Goal: Check status: Check status

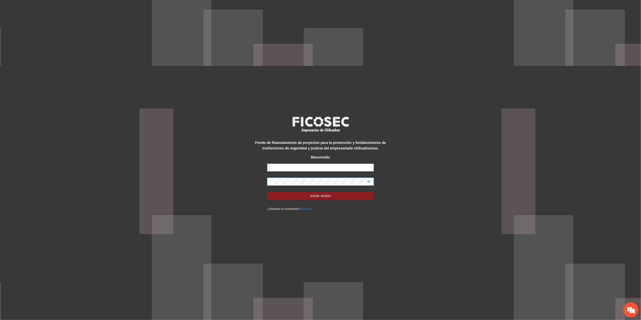
type input "**********"
click at [84, 228] on div "**********" at bounding box center [320, 160] width 641 height 320
click at [267, 192] on button "Iniciar sesión" at bounding box center [320, 196] width 107 height 8
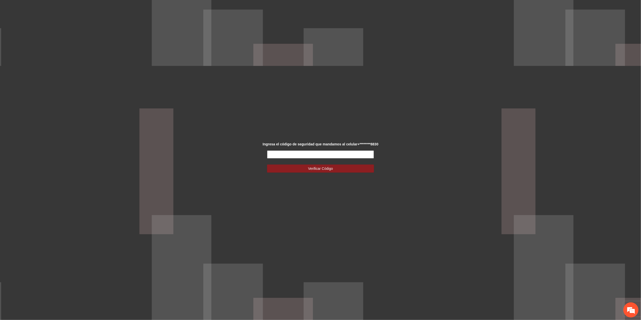
click at [308, 156] on input "text" at bounding box center [320, 154] width 107 height 8
type input "******"
click at [307, 165] on button "Verificar Código" at bounding box center [320, 168] width 107 height 8
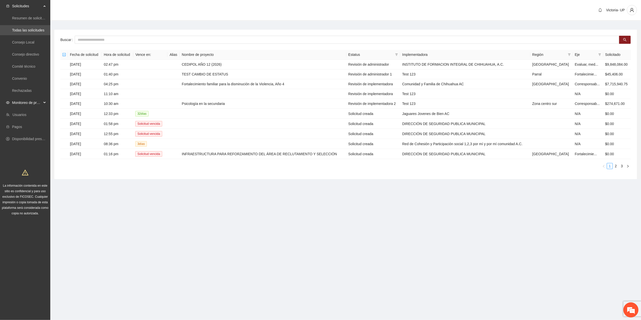
click at [32, 102] on span "Monitoreo de proyectos" at bounding box center [27, 103] width 30 height 10
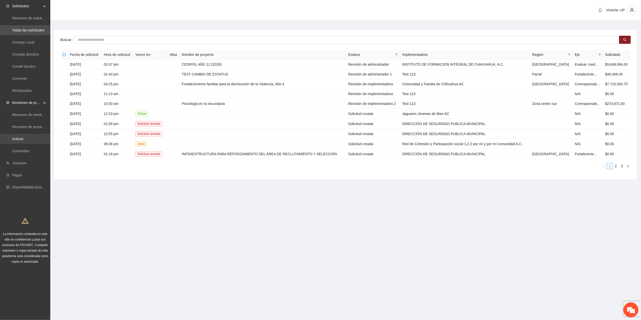
click at [23, 137] on link "Activos" at bounding box center [17, 139] width 11 height 4
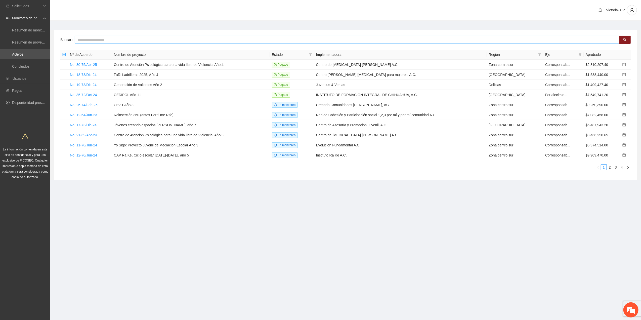
click at [232, 41] on input "text" at bounding box center [347, 40] width 545 height 8
type input "*****"
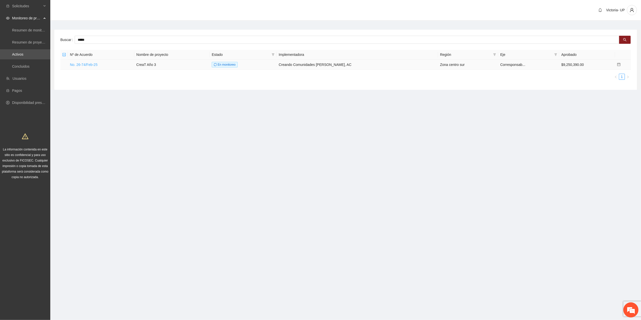
click at [75, 63] on link "No. 26-74/Feb-25" at bounding box center [84, 65] width 28 height 4
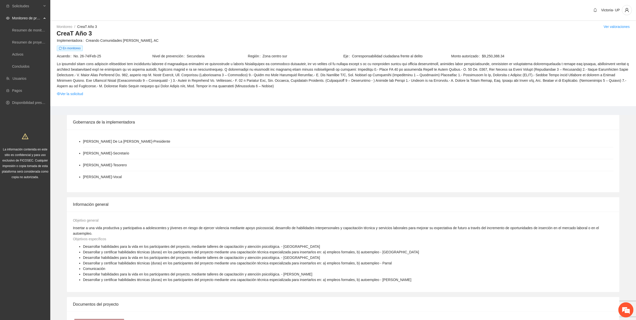
drag, startPoint x: 118, startPoint y: 25, endPoint x: 123, endPoint y: 23, distance: 5.0
click at [118, 25] on div "Monitoreo / CreaT Año 3 / Ver valoraciones" at bounding box center [343, 27] width 573 height 6
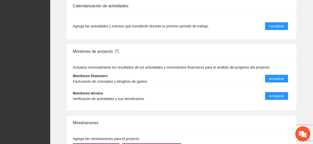
scroll to position [503, 0]
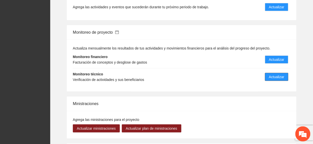
click at [281, 74] on span "Actualizar" at bounding box center [276, 77] width 15 height 6
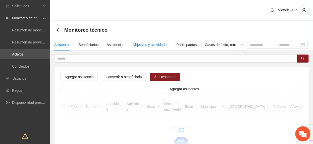
click at [154, 45] on div "Objetivos y actividades" at bounding box center [151, 45] width 36 height 6
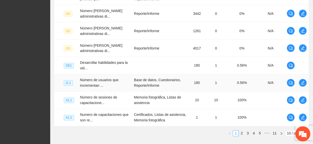
scroll to position [216, 0]
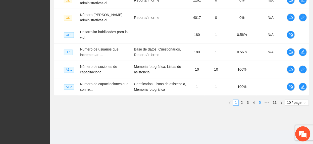
click at [259, 100] on link "5" at bounding box center [260, 103] width 6 height 6
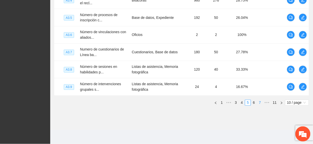
click at [261, 103] on link "7" at bounding box center [260, 103] width 6 height 6
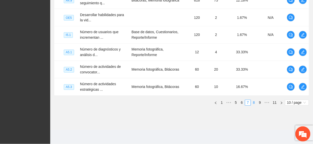
click at [253, 104] on link "8" at bounding box center [254, 103] width 6 height 6
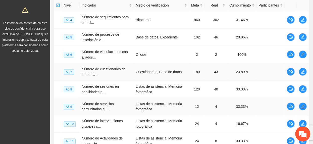
scroll to position [116, 0]
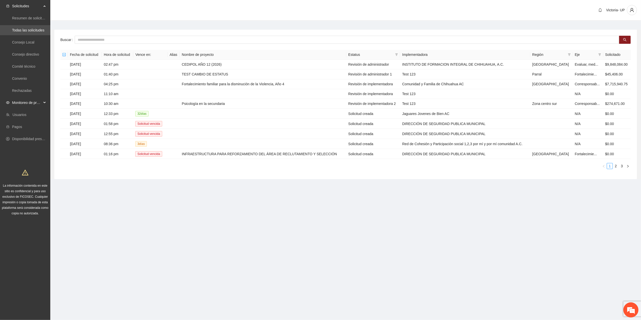
click at [27, 103] on span "Monitoreo de proyectos" at bounding box center [27, 103] width 30 height 10
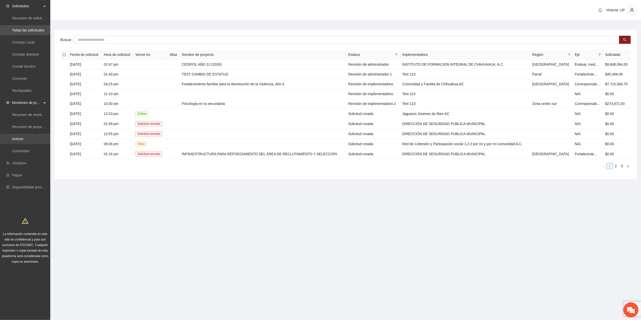
click at [21, 137] on link "Activos" at bounding box center [17, 139] width 11 height 4
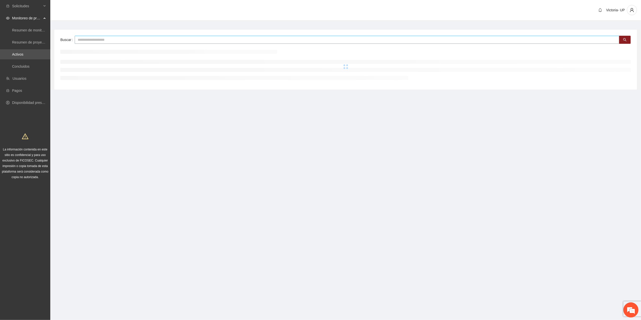
click at [105, 39] on input "text" at bounding box center [347, 40] width 545 height 8
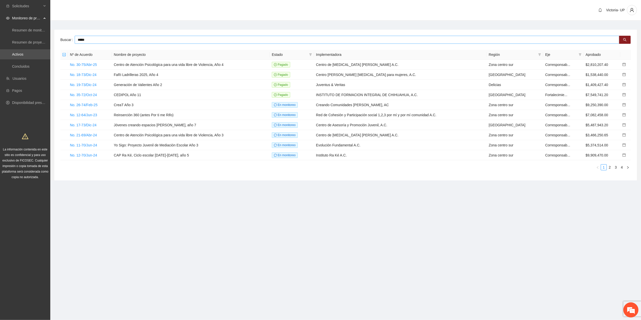
type input "*****"
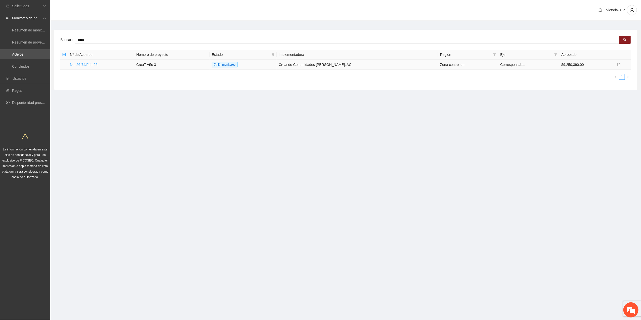
click at [82, 63] on link "No. 26-74/Feb-25" at bounding box center [84, 65] width 28 height 4
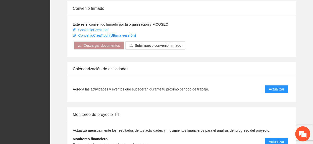
scroll to position [469, 0]
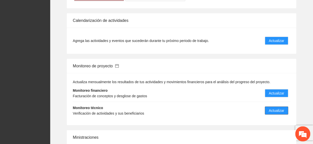
click at [271, 107] on button "Actualizar" at bounding box center [276, 111] width 23 height 8
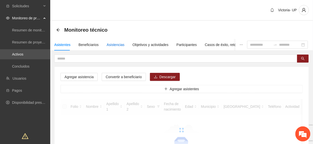
click at [114, 45] on div "Asistencias" at bounding box center [116, 45] width 18 height 6
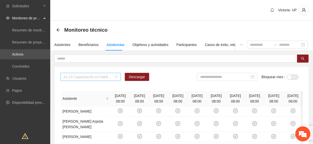
drag, startPoint x: 94, startPoint y: 76, endPoint x: 92, endPoint y: 79, distance: 4.5
click at [93, 79] on span "A1.15 Capacitación en habilidades para la vida Fase 1 - Chihuahua" at bounding box center [91, 77] width 54 height 8
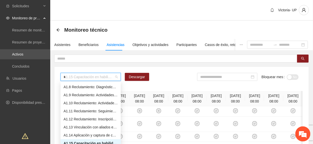
scroll to position [8, 0]
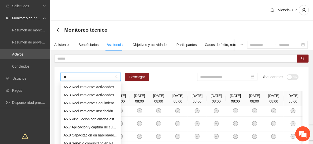
type input "***"
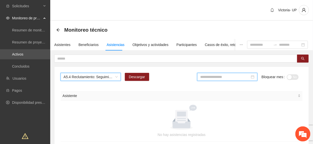
click at [228, 78] on input at bounding box center [225, 77] width 50 height 6
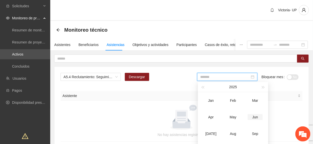
drag, startPoint x: 256, startPoint y: 117, endPoint x: 290, endPoint y: 82, distance: 48.7
click at [257, 116] on div "Jun" at bounding box center [255, 117] width 15 height 6
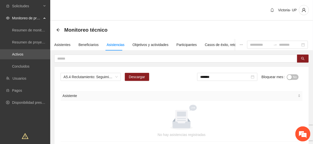
drag, startPoint x: 294, startPoint y: 77, endPoint x: 266, endPoint y: 82, distance: 28.4
click at [292, 78] on button "No" at bounding box center [293, 77] width 12 height 6
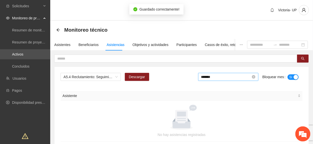
click at [220, 78] on input "*******" at bounding box center [226, 77] width 50 height 6
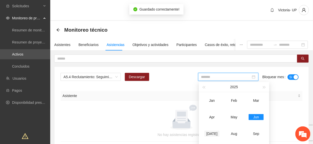
click at [214, 134] on div "Jul" at bounding box center [212, 134] width 15 height 6
type input "*******"
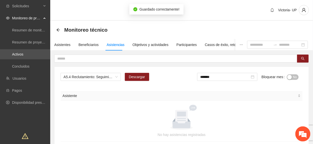
drag, startPoint x: 293, startPoint y: 78, endPoint x: 215, endPoint y: 74, distance: 77.8
click at [293, 78] on span "No" at bounding box center [295, 77] width 4 height 6
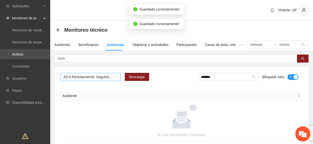
drag, startPoint x: 89, startPoint y: 77, endPoint x: 79, endPoint y: 79, distance: 9.4
click at [80, 79] on span "A5.4 Reclutamiento: Seguimiento a interesados - Parral" at bounding box center [91, 77] width 54 height 8
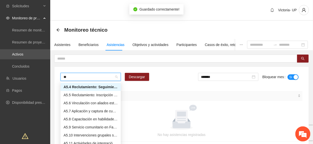
scroll to position [24, 0]
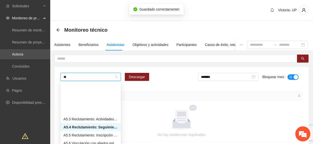
type input "***"
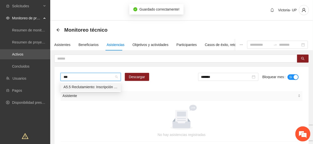
scroll to position [0, 0]
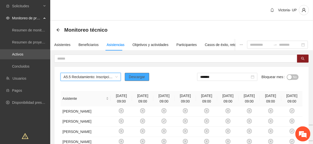
click at [143, 75] on span "Descargar" at bounding box center [137, 77] width 16 height 6
click at [97, 77] on span "A5.5 Reclutamiento: Inscripción y aplicación del estudio socioeconómico – Parral" at bounding box center [91, 77] width 54 height 8
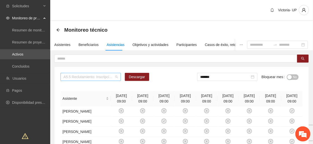
scroll to position [322, 0]
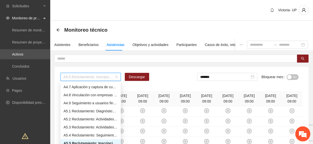
drag, startPoint x: 188, startPoint y: 71, endPoint x: 203, endPoint y: 74, distance: 15.4
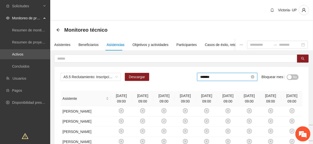
click at [209, 76] on input "*******" at bounding box center [225, 77] width 50 height 6
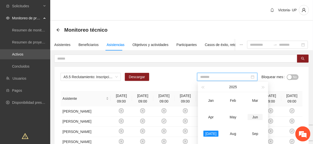
click at [256, 119] on div "Jun" at bounding box center [255, 117] width 15 height 6
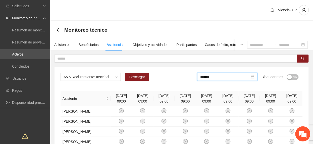
click at [216, 81] on div "*******" at bounding box center [227, 77] width 60 height 8
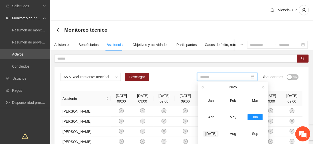
drag, startPoint x: 212, startPoint y: 134, endPoint x: 176, endPoint y: 109, distance: 43.4
click at [212, 134] on div "Jul" at bounding box center [211, 134] width 15 height 6
type input "*******"
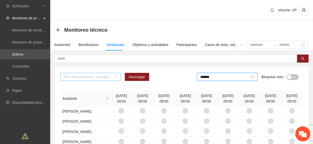
click at [93, 76] on span "A5.5 Reclutamiento: Inscripción y aplicación del estudio socioeconómico – Parral" at bounding box center [91, 77] width 54 height 8
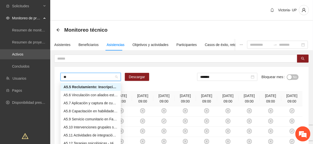
scroll to position [32, 0]
type input "***"
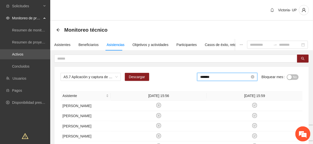
click at [223, 78] on input "*******" at bounding box center [225, 77] width 50 height 6
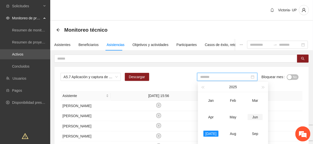
click at [255, 116] on div "Jun" at bounding box center [255, 117] width 15 height 6
type input "*******"
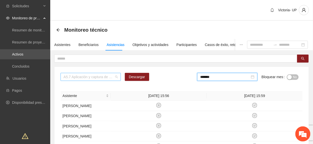
click at [104, 78] on span "A5.7 Aplicación y captura de cuestionario de Línea base PRE y focalización - PA…" at bounding box center [91, 77] width 54 height 8
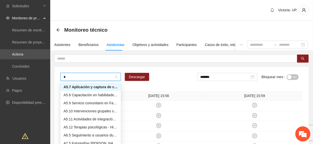
scroll to position [32, 0]
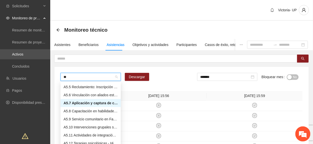
type input "***"
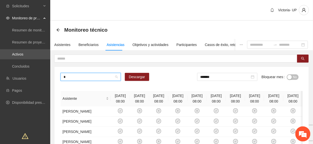
scroll to position [40, 0]
type input "***"
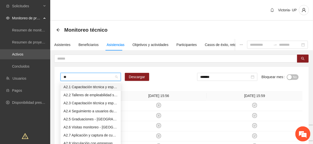
type input "*"
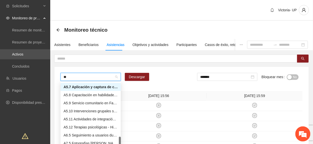
scroll to position [32, 0]
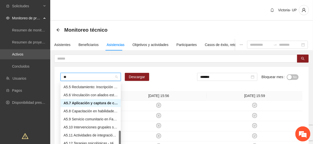
type input "***"
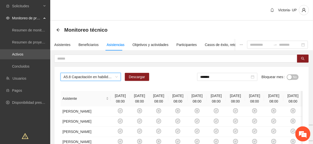
scroll to position [33, 0]
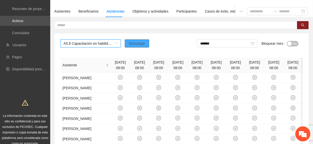
click at [134, 40] on button "Descargar" at bounding box center [137, 43] width 24 height 8
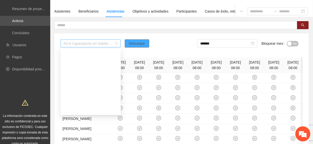
click at [68, 47] on span "A5.8 Capacitación en habilidades para la vida Fase 1 - Parral" at bounding box center [91, 44] width 54 height 8
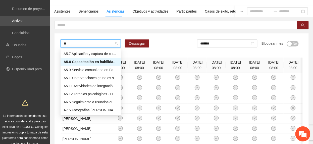
scroll to position [32, 0]
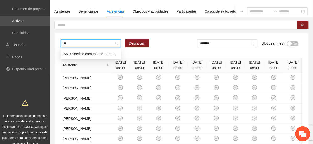
type input "***"
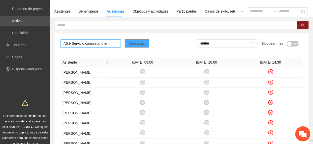
click at [143, 43] on span "Descargar" at bounding box center [137, 44] width 16 height 6
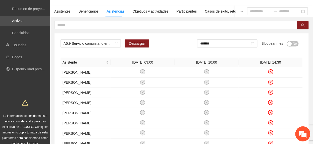
drag, startPoint x: 297, startPoint y: 43, endPoint x: 295, endPoint y: 43, distance: 2.6
click at [297, 43] on button "No" at bounding box center [293, 44] width 12 height 6
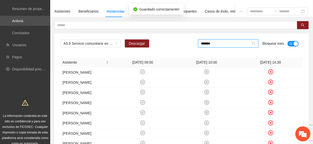
drag, startPoint x: 230, startPoint y: 42, endPoint x: 246, endPoint y: 65, distance: 27.6
click at [230, 43] on input "*******" at bounding box center [226, 44] width 50 height 6
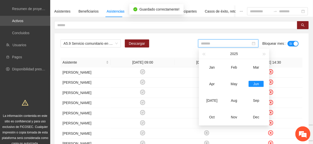
drag, startPoint x: 213, startPoint y: 97, endPoint x: 261, endPoint y: 58, distance: 61.6
click at [213, 97] on td "Jul" at bounding box center [212, 100] width 22 height 17
type input "*******"
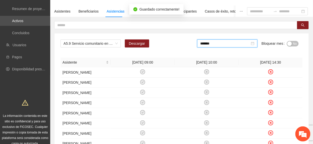
click at [296, 45] on span "No" at bounding box center [295, 44] width 4 height 6
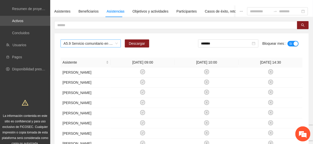
click at [99, 42] on span "A5.9 Servicio comunitario en Fase 1 - Hidalgo del Parral" at bounding box center [91, 44] width 54 height 8
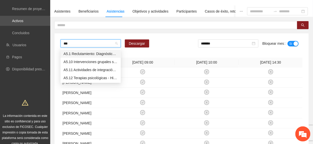
type input "****"
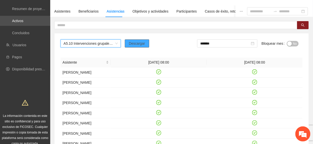
click at [146, 43] on button "Descargar" at bounding box center [137, 43] width 24 height 8
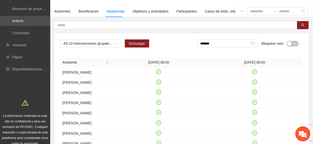
click at [294, 45] on span "No" at bounding box center [295, 44] width 4 height 6
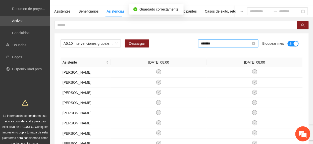
click at [231, 42] on input "*******" at bounding box center [226, 44] width 50 height 6
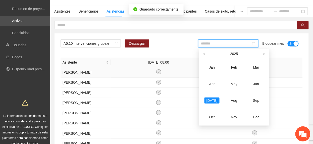
drag, startPoint x: 255, startPoint y: 83, endPoint x: 262, endPoint y: 70, distance: 15.9
click at [255, 82] on div "Jun" at bounding box center [256, 84] width 15 height 6
type input "*******"
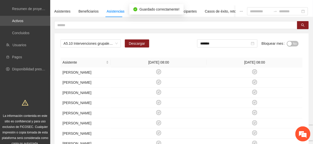
click at [291, 43] on div "button" at bounding box center [290, 43] width 5 height 5
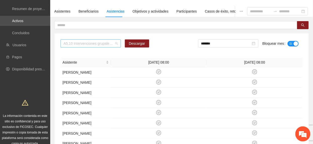
click at [100, 47] on span "A5.10 Intervenciones grupales sabatina - Parral" at bounding box center [91, 44] width 54 height 8
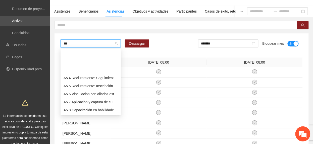
type input "****"
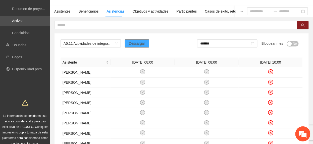
click at [133, 47] on div "A5.11 Actividades de integración sabatinas - Hidalgo del Parral Descargar *****…" at bounding box center [182, 45] width 242 height 12
click at [133, 47] on button "Descargar" at bounding box center [137, 43] width 24 height 8
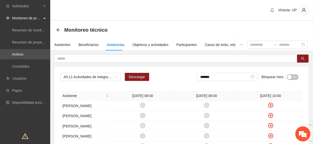
click at [295, 78] on span "No" at bounding box center [295, 77] width 4 height 6
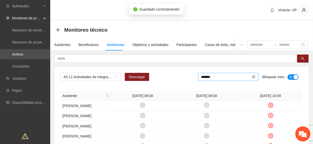
click at [217, 76] on input "*******" at bounding box center [226, 77] width 50 height 6
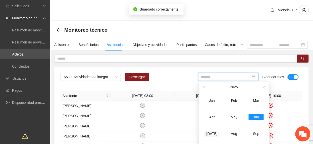
click at [212, 136] on div "Jul" at bounding box center [212, 134] width 15 height 6
type input "*******"
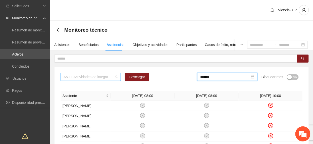
click at [111, 78] on span "A5.11 Actividades de integración sabatinas - Hidalgo del Parral" at bounding box center [91, 77] width 54 height 8
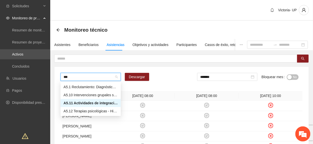
type input "****"
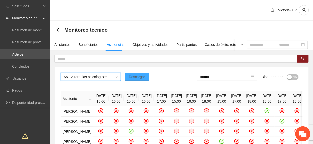
click at [136, 80] on button "Descargar" at bounding box center [137, 77] width 24 height 8
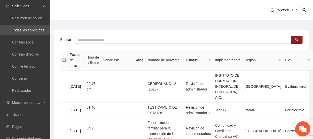
click at [20, 4] on span "Solicitudes" at bounding box center [27, 6] width 30 height 10
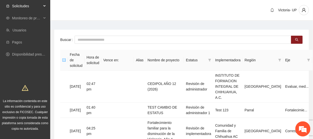
click at [24, 8] on span "Solicitudes" at bounding box center [27, 6] width 30 height 10
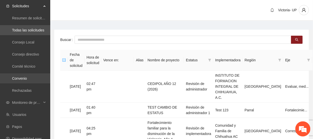
click at [27, 76] on link "Convenio" at bounding box center [19, 78] width 15 height 4
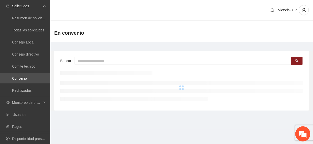
click at [112, 65] on div "Buscar" at bounding box center [181, 81] width 255 height 60
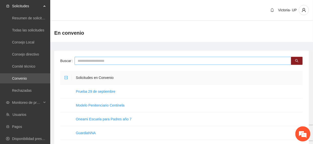
click at [109, 62] on input "text" at bounding box center [183, 61] width 217 height 8
type input "*******"
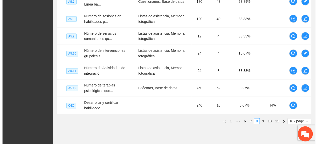
scroll to position [216, 0]
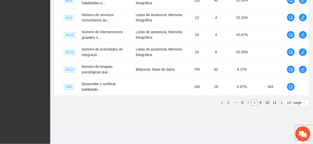
click at [249, 101] on link "7" at bounding box center [249, 103] width 6 height 6
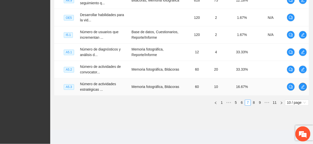
click at [304, 89] on icon "edit" at bounding box center [303, 87] width 4 height 4
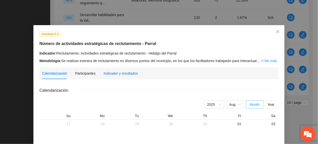
click at [116, 71] on div "Indicador y resultados" at bounding box center [121, 74] width 34 height 6
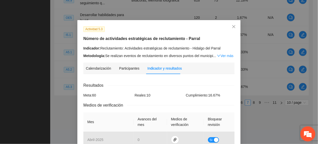
scroll to position [0, 0]
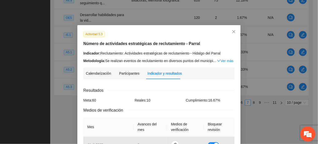
click at [218, 61] on link "Ver más" at bounding box center [225, 61] width 16 height 4
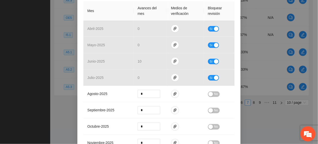
scroll to position [262, 0]
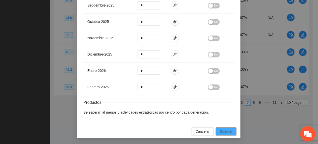
click at [225, 132] on span "Guardar" at bounding box center [226, 132] width 13 height 6
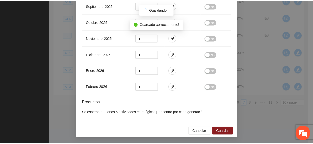
scroll to position [237, 0]
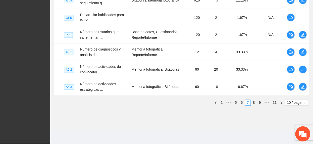
drag, startPoint x: 251, startPoint y: 101, endPoint x: 246, endPoint y: 109, distance: 9.4
click at [251, 101] on link "8" at bounding box center [254, 103] width 6 height 6
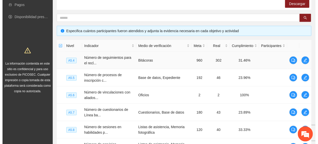
scroll to position [82, 0]
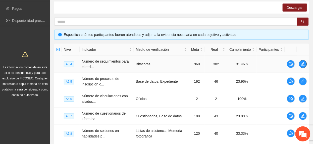
click at [301, 66] on icon "edit" at bounding box center [303, 64] width 4 height 4
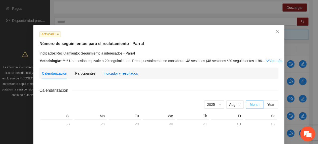
click at [127, 75] on div "Indicador y resultados" at bounding box center [121, 74] width 34 height 6
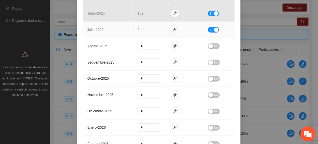
scroll to position [223, 0]
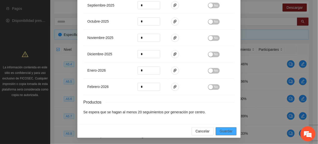
click at [220, 134] on span "Guardar" at bounding box center [226, 132] width 13 height 6
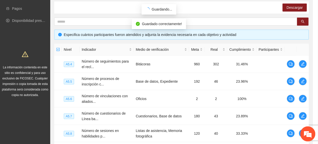
scroll to position [198, 0]
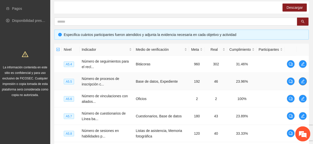
click at [301, 80] on icon "edit" at bounding box center [303, 81] width 4 height 4
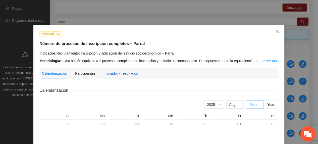
click at [111, 75] on div "Indicador y resultados" at bounding box center [121, 74] width 34 height 6
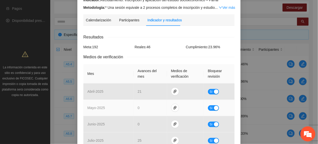
scroll to position [101, 0]
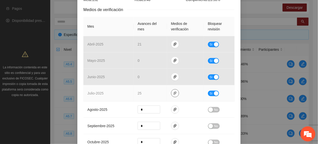
click at [173, 93] on icon "paper-clip" at bounding box center [175, 93] width 4 height 4
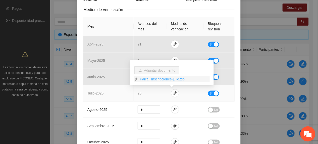
drag, startPoint x: 148, startPoint y: 78, endPoint x: 150, endPoint y: 79, distance: 2.7
click at [148, 78] on link "Parral_Inscripciones-julio.zip" at bounding box center [174, 79] width 72 height 6
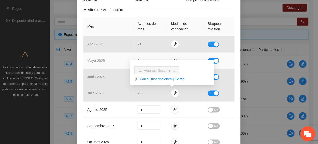
drag, startPoint x: 110, startPoint y: 69, endPoint x: 264, endPoint y: 64, distance: 154.9
click at [111, 68] on td "mayo - 2025" at bounding box center [108, 61] width 50 height 16
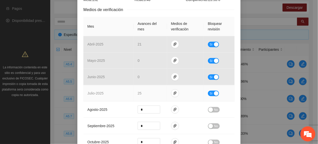
click at [210, 94] on span "Sí" at bounding box center [211, 94] width 3 height 6
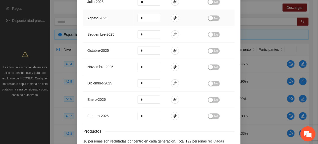
scroll to position [223, 0]
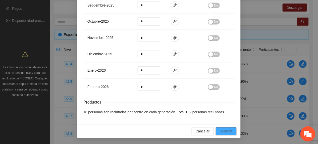
click at [225, 134] on span "Guardar" at bounding box center [226, 132] width 13 height 6
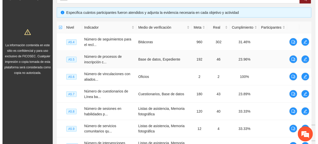
scroll to position [116, 0]
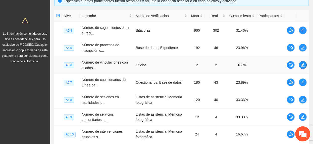
click at [303, 64] on icon "edit" at bounding box center [303, 65] width 4 height 4
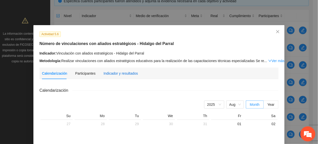
click at [116, 71] on div "Indicador y resultados" at bounding box center [121, 74] width 34 height 6
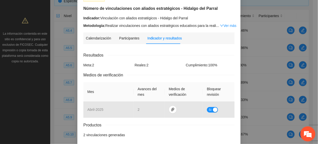
scroll to position [0, 0]
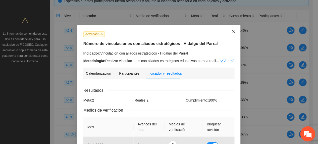
drag, startPoint x: 230, startPoint y: 31, endPoint x: 299, endPoint y: 55, distance: 73.0
click at [232, 31] on icon "close" at bounding box center [234, 32] width 4 height 4
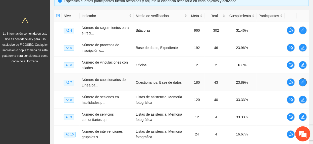
click at [301, 82] on icon "edit" at bounding box center [303, 82] width 4 height 4
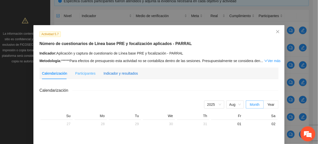
click at [124, 74] on div "Indicador y resultados" at bounding box center [121, 74] width 34 height 6
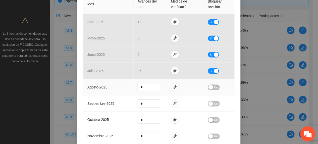
scroll to position [134, 0]
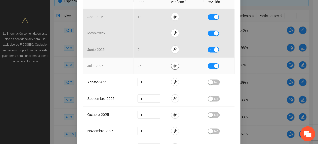
click at [171, 64] on span "paper-clip" at bounding box center [175, 66] width 8 height 4
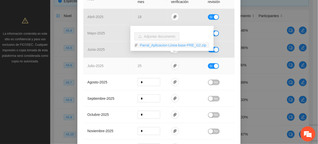
click at [154, 46] on link "Parral_Aplicacion-Linea-base-PRE_G2.zip" at bounding box center [174, 45] width 72 height 6
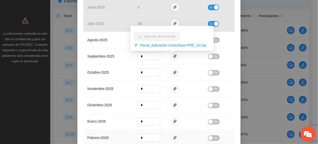
scroll to position [223, 0]
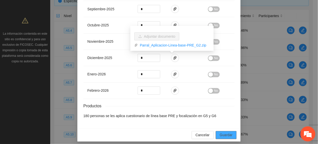
click at [226, 131] on button "Guardar" at bounding box center [226, 135] width 21 height 8
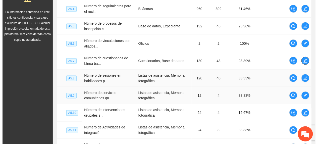
scroll to position [149, 0]
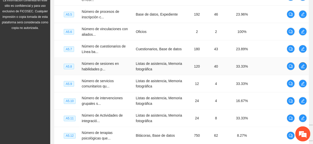
click at [301, 68] on icon "edit" at bounding box center [303, 66] width 4 height 4
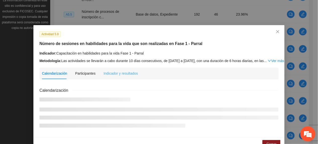
click at [117, 68] on div "Indicador y resultados" at bounding box center [121, 74] width 34 height 12
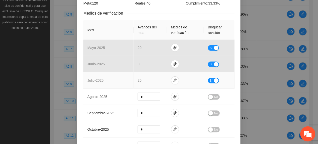
scroll to position [105, 0]
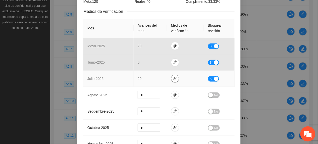
click at [174, 78] on icon "paper-clip" at bounding box center [175, 79] width 3 height 4
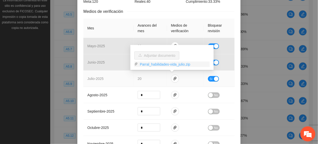
click at [157, 63] on link "Parral_habilidades-vida_julio.zip" at bounding box center [174, 65] width 72 height 6
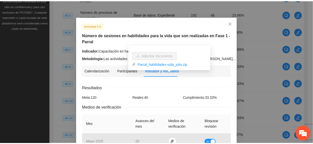
scroll to position [4, 0]
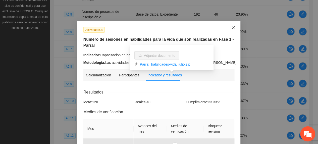
click at [232, 26] on icon "close" at bounding box center [234, 27] width 4 height 4
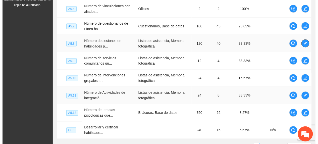
scroll to position [183, 0]
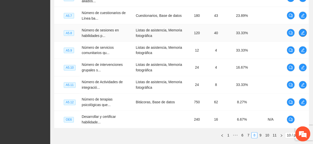
click at [304, 35] on icon "edit" at bounding box center [303, 33] width 4 height 4
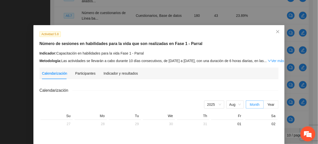
drag, startPoint x: 128, startPoint y: 70, endPoint x: 126, endPoint y: 72, distance: 3.2
click at [127, 70] on div "Indicador y resultados" at bounding box center [121, 74] width 34 height 12
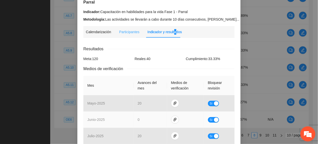
scroll to position [0, 0]
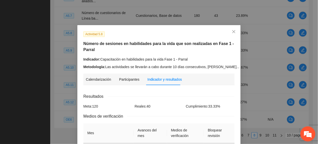
click at [241, 65] on link "Ver más" at bounding box center [249, 67] width 16 height 4
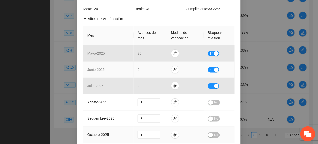
scroll to position [134, 0]
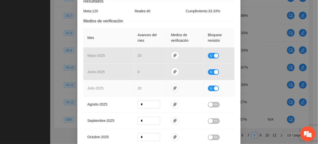
click at [210, 86] on span "Sí" at bounding box center [211, 89] width 3 height 6
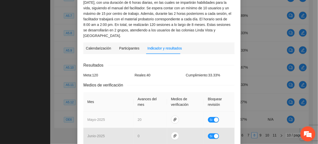
scroll to position [268, 0]
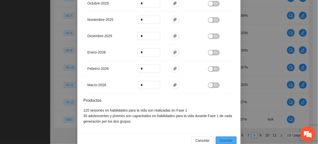
click at [226, 138] on span "Guardar" at bounding box center [226, 141] width 13 height 6
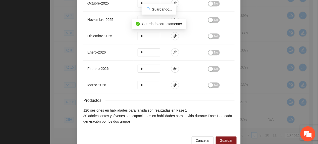
scroll to position [249, 0]
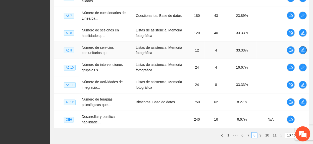
click at [300, 52] on span "edit" at bounding box center [303, 50] width 8 height 4
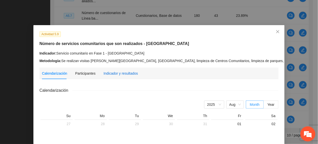
click at [124, 74] on div "Indicador y resultados" at bounding box center [121, 74] width 34 height 6
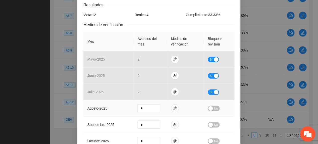
scroll to position [101, 0]
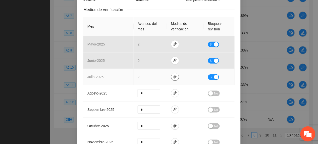
click at [173, 77] on icon "paper-clip" at bounding box center [175, 77] width 4 height 4
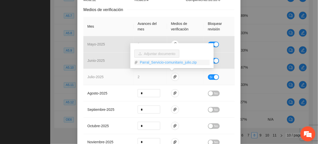
click at [146, 61] on link "Parral_Servicio-comunitario_julio.zip" at bounding box center [174, 63] width 72 height 6
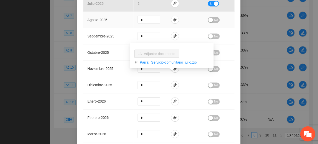
scroll to position [229, 0]
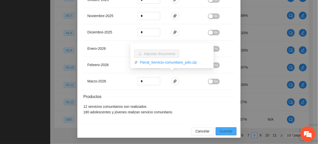
drag, startPoint x: 227, startPoint y: 131, endPoint x: 178, endPoint y: 47, distance: 97.2
click at [226, 130] on span "Guardar" at bounding box center [226, 132] width 13 height 6
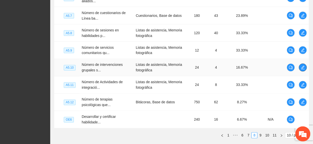
click at [305, 67] on span "edit" at bounding box center [303, 68] width 8 height 4
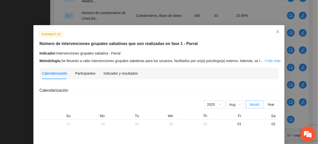
click at [122, 71] on div "Indicador y resultados" at bounding box center [121, 74] width 34 height 6
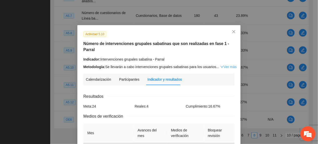
click at [220, 65] on link "Ver más" at bounding box center [228, 67] width 16 height 4
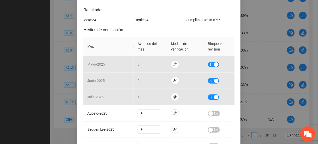
scroll to position [134, 0]
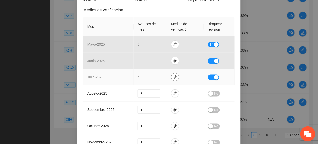
click at [171, 75] on span "paper-clip" at bounding box center [175, 77] width 8 height 4
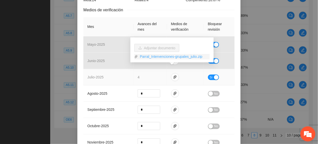
click at [154, 58] on link "Parral_Intervenciones-grupales_julio.zip" at bounding box center [174, 57] width 72 height 6
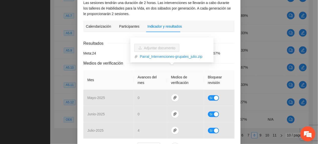
scroll to position [101, 0]
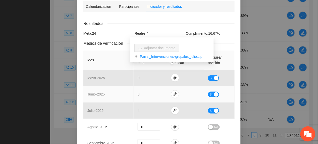
drag, startPoint x: 96, startPoint y: 80, endPoint x: 102, endPoint y: 86, distance: 7.8
click at [96, 86] on td "junio - 2025" at bounding box center [108, 94] width 50 height 16
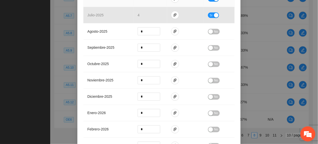
scroll to position [251, 0]
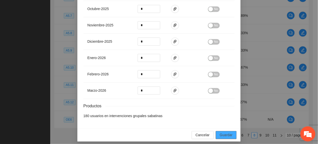
click at [223, 132] on span "Guardar" at bounding box center [226, 135] width 13 height 6
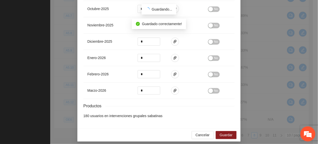
scroll to position [226, 0]
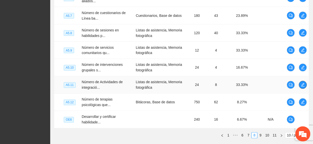
click at [299, 87] on span "edit" at bounding box center [303, 85] width 8 height 4
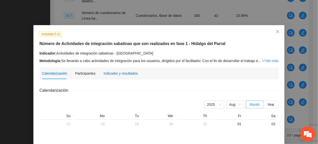
click at [109, 72] on div "Indicador y resultados" at bounding box center [121, 74] width 34 height 6
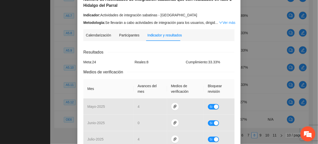
scroll to position [134, 0]
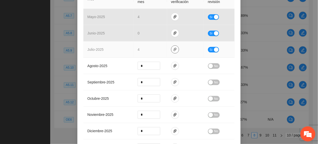
click at [173, 52] on icon "paper-clip" at bounding box center [175, 50] width 4 height 4
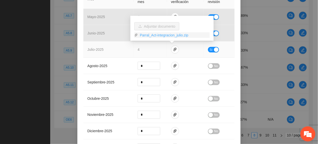
click at [157, 35] on link "Parral_Act-integracion_julio.zip" at bounding box center [174, 35] width 72 height 6
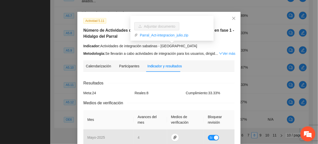
scroll to position [0, 0]
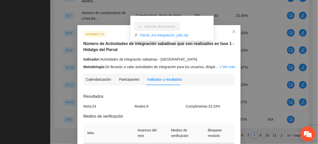
click at [106, 37] on div "Actividad 5.11 Número de Actividades de integración sabatinas que son realizado…" at bounding box center [159, 50] width 155 height 38
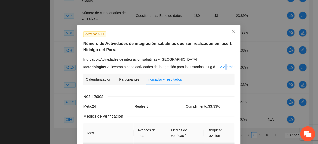
click at [220, 66] on link "Ver más" at bounding box center [227, 67] width 16 height 4
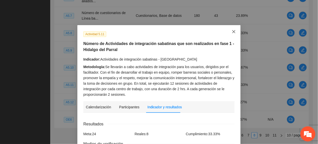
click at [233, 32] on icon "close" at bounding box center [234, 32] width 4 height 4
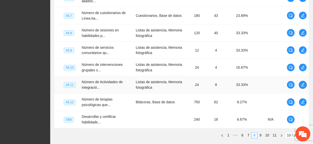
click at [303, 87] on icon "edit" at bounding box center [303, 85] width 4 height 4
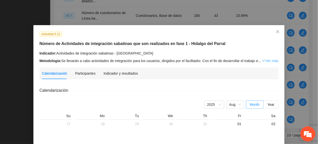
click at [265, 61] on link "Ver más" at bounding box center [270, 61] width 16 height 4
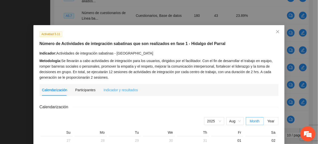
click at [122, 87] on div "Indicador y resultados" at bounding box center [121, 90] width 34 height 12
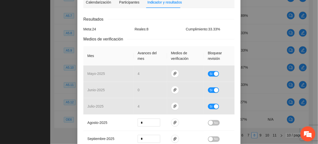
scroll to position [257, 0]
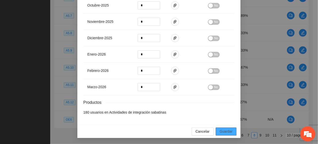
click at [223, 131] on span "Guardar" at bounding box center [226, 132] width 13 height 6
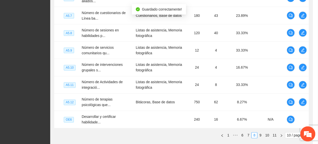
scroll to position [232, 0]
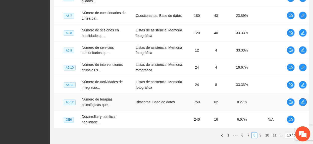
click at [304, 103] on icon "edit" at bounding box center [303, 103] width 4 height 4
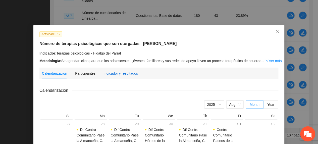
click at [127, 72] on div "Indicador y resultados" at bounding box center [121, 74] width 34 height 6
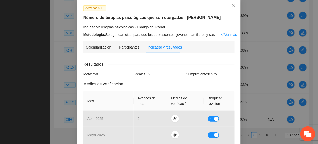
scroll to position [101, 0]
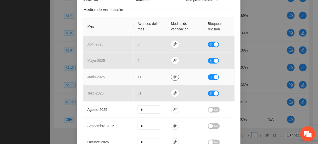
click at [171, 74] on button "button" at bounding box center [175, 77] width 8 height 8
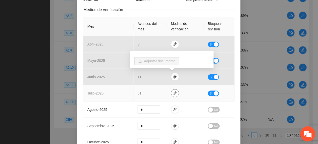
click at [174, 96] on button "button" at bounding box center [175, 93] width 8 height 8
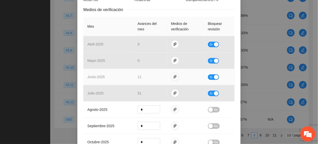
drag, startPoint x: 122, startPoint y: 76, endPoint x: 158, endPoint y: 75, distance: 36.5
click at [130, 76] on td "junio - 2025" at bounding box center [108, 77] width 50 height 16
click at [210, 76] on span "Sí" at bounding box center [211, 77] width 3 height 6
click at [175, 76] on span "paper-clip" at bounding box center [175, 77] width 8 height 4
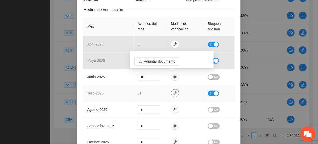
click at [173, 95] on icon "paper-clip" at bounding box center [175, 93] width 4 height 4
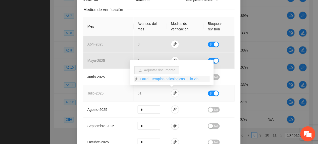
click at [157, 81] on link "Parral_Terapias-psicologicas_julio.zip" at bounding box center [174, 79] width 72 height 6
